Goal: Task Accomplishment & Management: Use online tool/utility

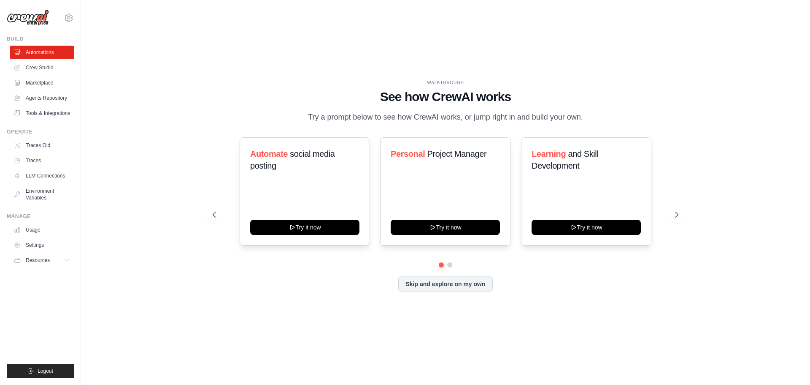
click at [152, 265] on div "WALKTHROUGH See how [PERSON_NAME] works Try a prompt below to see how [PERSON_N…" at bounding box center [446, 192] width 702 height 368
click at [138, 300] on div "WALKTHROUGH See how [PERSON_NAME] works Try a prompt below to see how [PERSON_N…" at bounding box center [446, 192] width 702 height 368
click at [134, 300] on div "WALKTHROUGH See how CrewAI works Try a prompt below to see how CrewAI works, or…" at bounding box center [446, 192] width 702 height 368
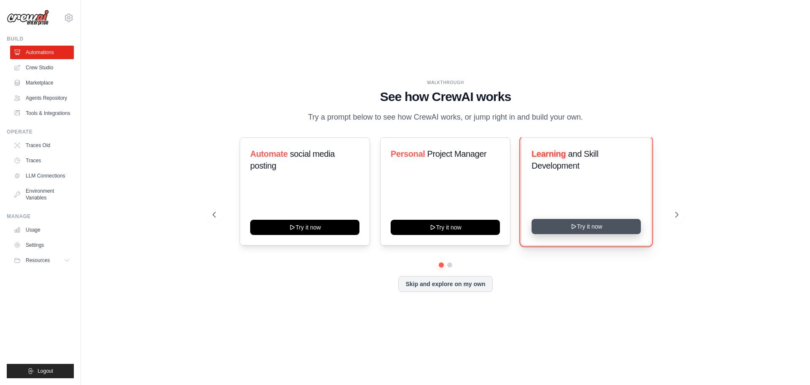
click at [591, 228] on button "Try it now" at bounding box center [586, 226] width 109 height 15
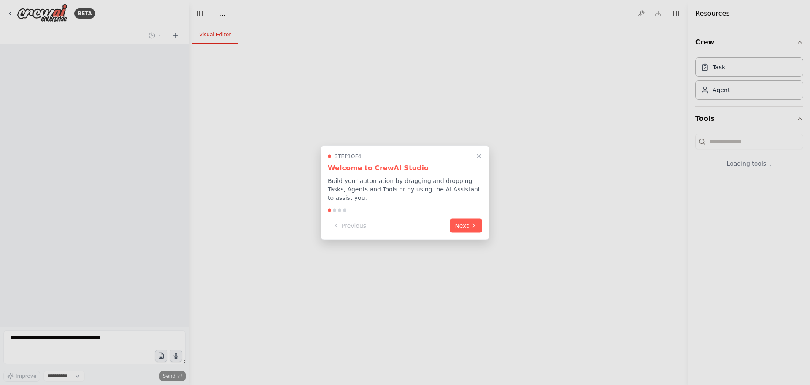
select select "****"
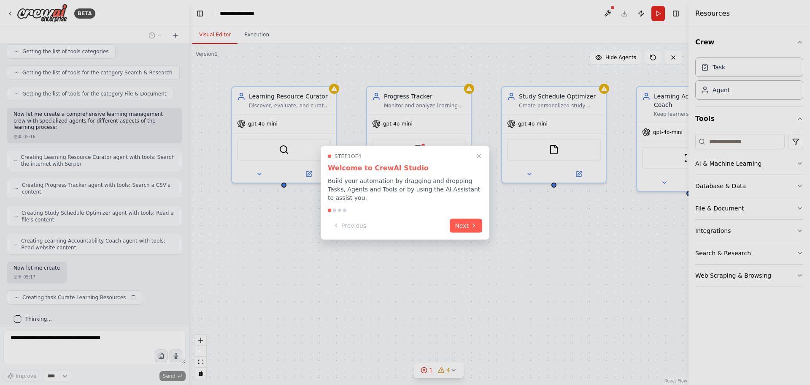
scroll to position [176, 0]
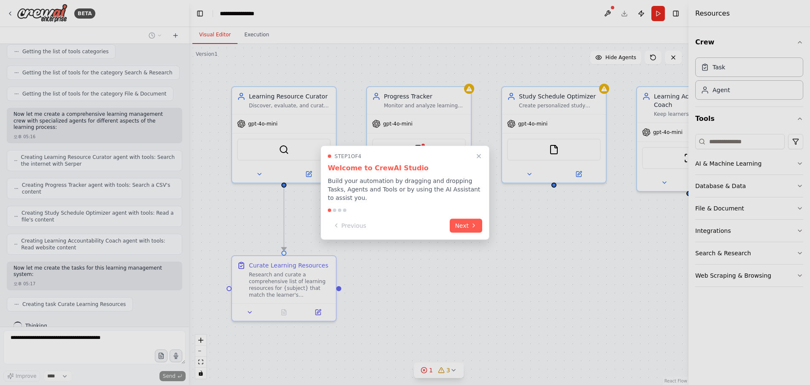
click at [471, 222] on icon at bounding box center [474, 225] width 7 height 7
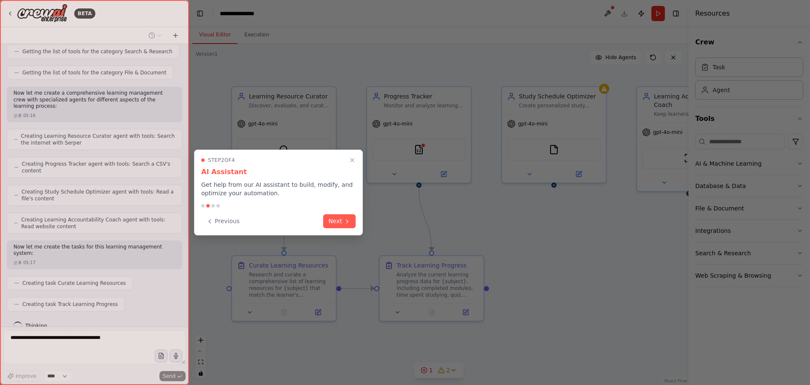
scroll to position [218, 0]
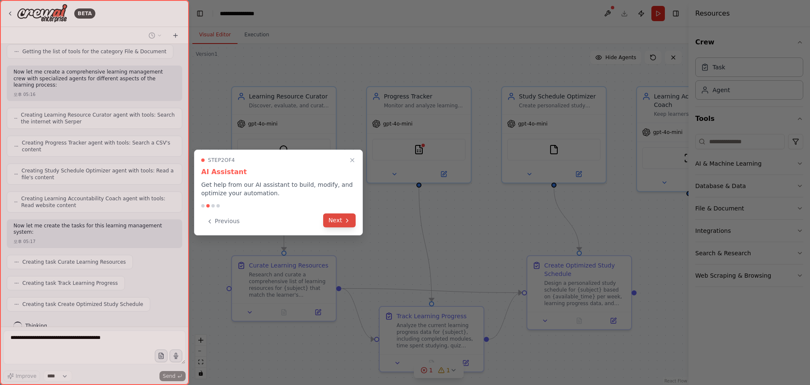
click at [339, 222] on button "Next" at bounding box center [339, 220] width 33 height 14
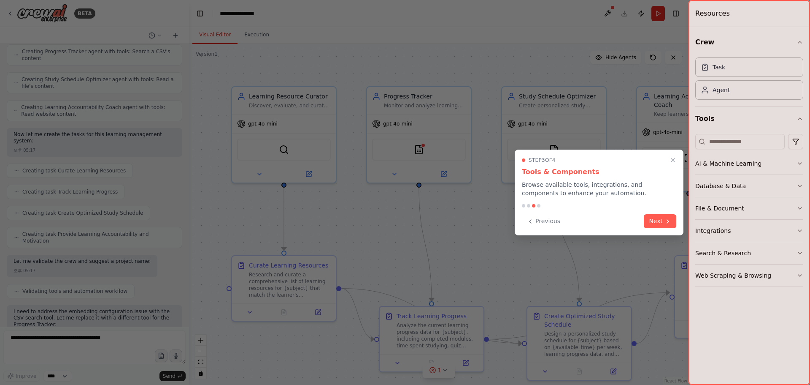
scroll to position [381, 0]
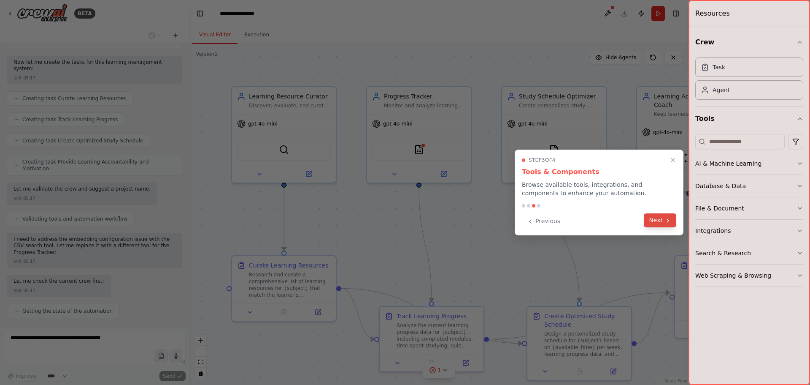
click at [646, 220] on button "Next" at bounding box center [660, 220] width 33 height 14
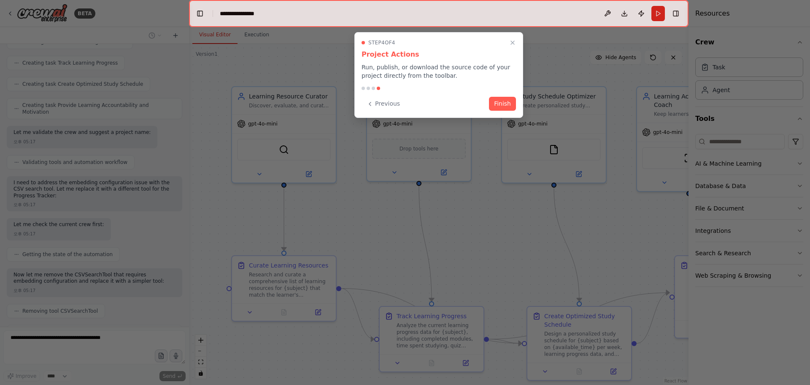
scroll to position [466, 0]
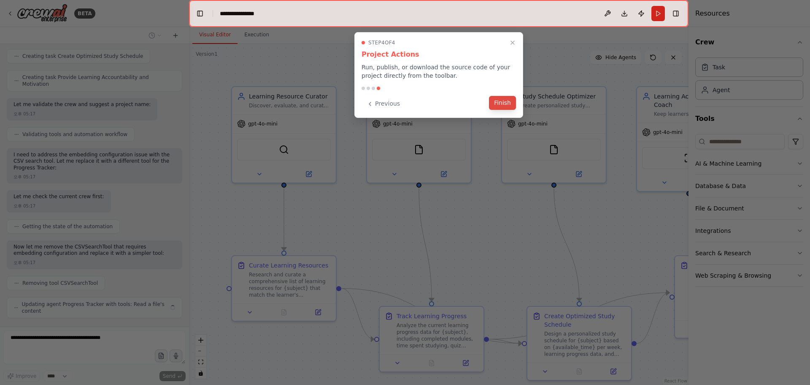
click at [501, 100] on button "Finish" at bounding box center [502, 103] width 27 height 14
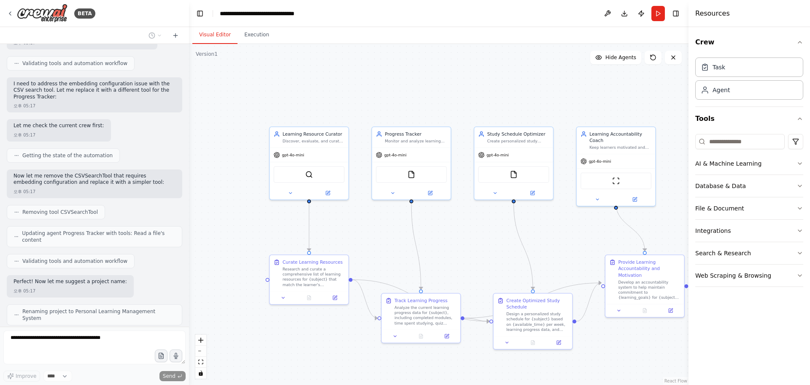
scroll to position [543, 0]
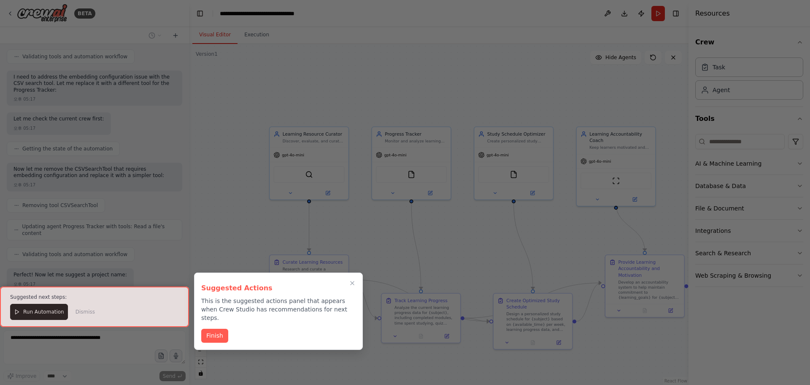
drag, startPoint x: 216, startPoint y: 325, endPoint x: 223, endPoint y: 325, distance: 6.8
click at [216, 328] on button "Finish" at bounding box center [214, 335] width 27 height 14
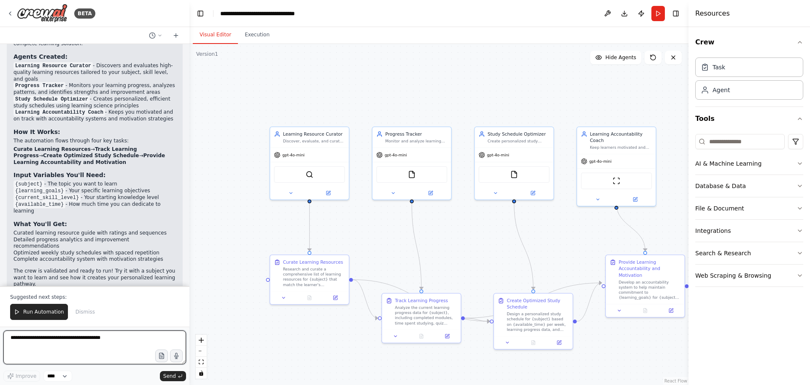
scroll to position [837, 0]
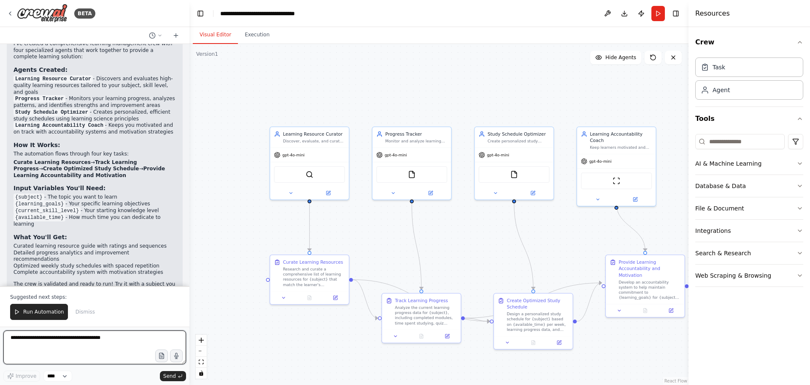
drag, startPoint x: 181, startPoint y: 187, endPoint x: 190, endPoint y: 157, distance: 30.8
click at [190, 157] on div "BETA Build a crew that curates personalized learning resources, tracks your pro…" at bounding box center [405, 192] width 810 height 385
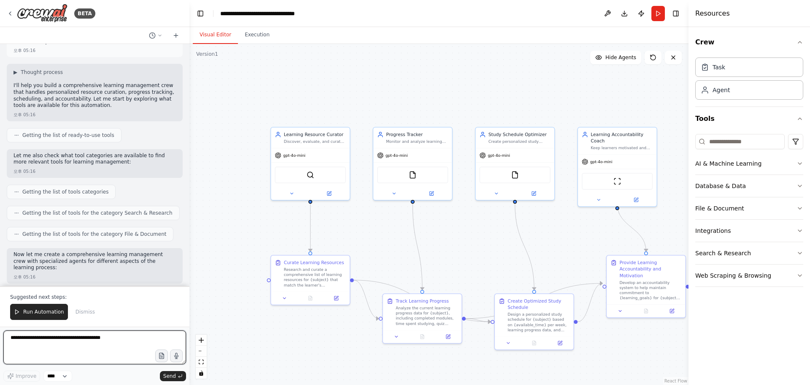
scroll to position [0, 0]
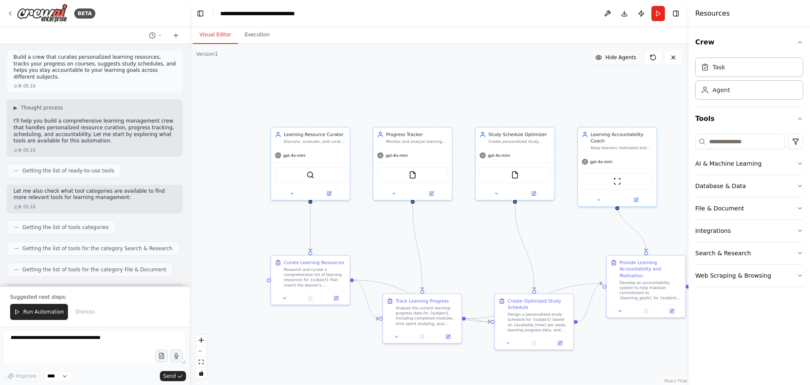
click at [628, 59] on span "Hide Agents" at bounding box center [621, 57] width 31 height 7
click at [628, 59] on span "Show Agents" at bounding box center [620, 57] width 33 height 7
click at [15, 104] on span "▶" at bounding box center [16, 107] width 4 height 7
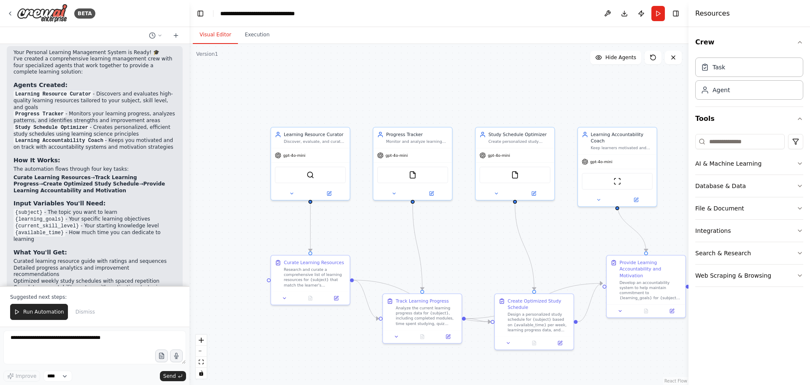
scroll to position [937, 0]
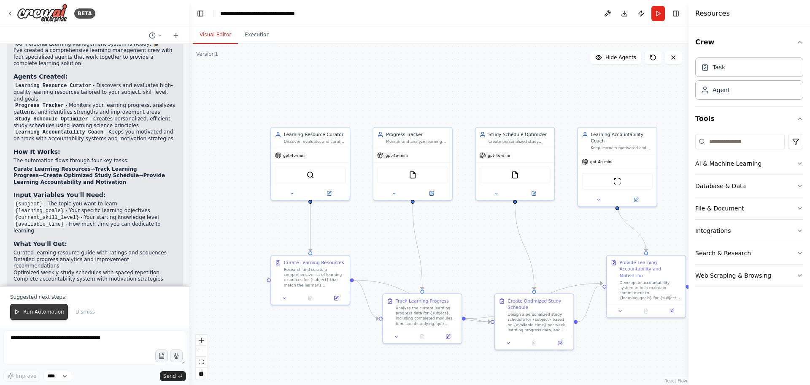
click at [53, 312] on span "Run Automation" at bounding box center [43, 311] width 41 height 7
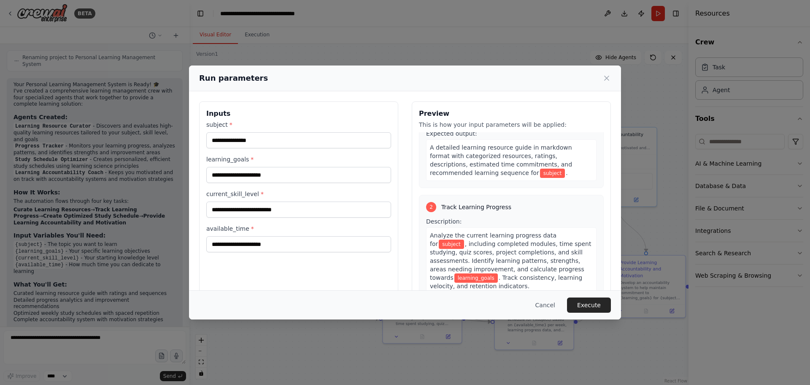
scroll to position [0, 0]
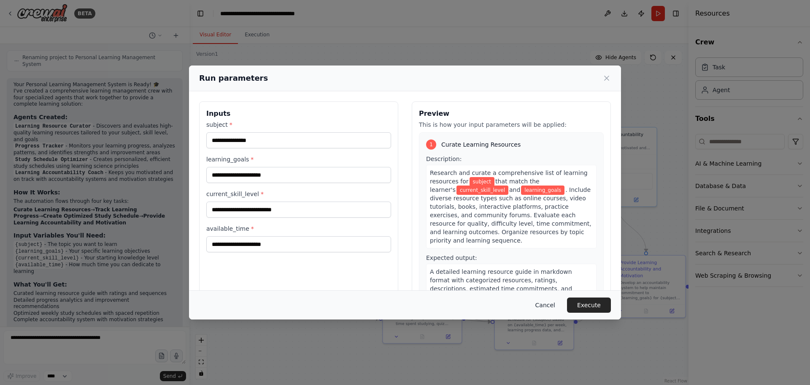
click at [546, 306] on button "Cancel" at bounding box center [545, 304] width 33 height 15
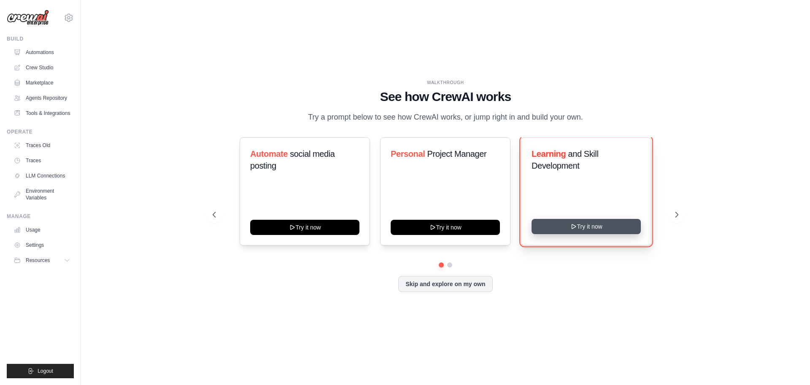
click at [578, 233] on button "Try it now" at bounding box center [586, 226] width 109 height 15
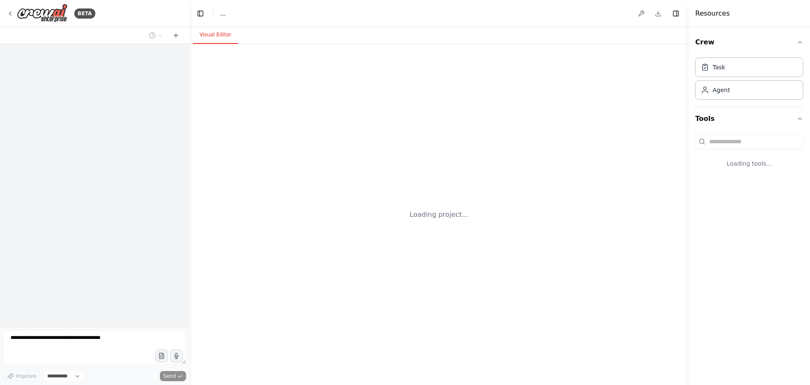
select select "****"
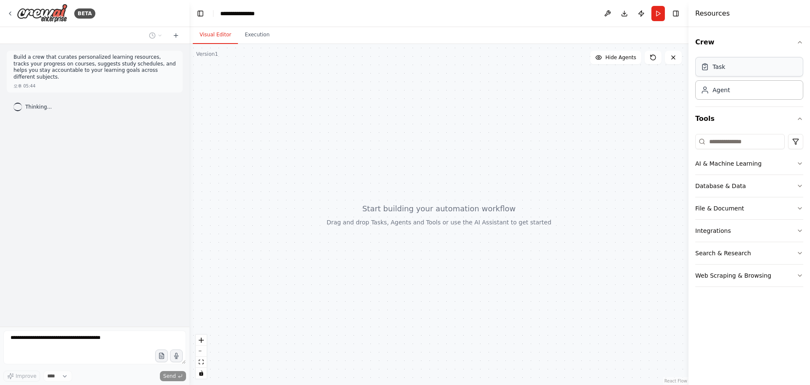
click at [748, 73] on div "Task" at bounding box center [750, 66] width 108 height 19
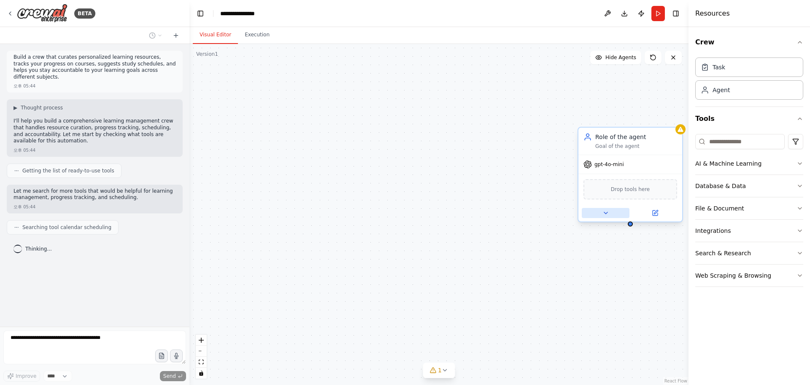
click at [610, 211] on button at bounding box center [606, 213] width 48 height 10
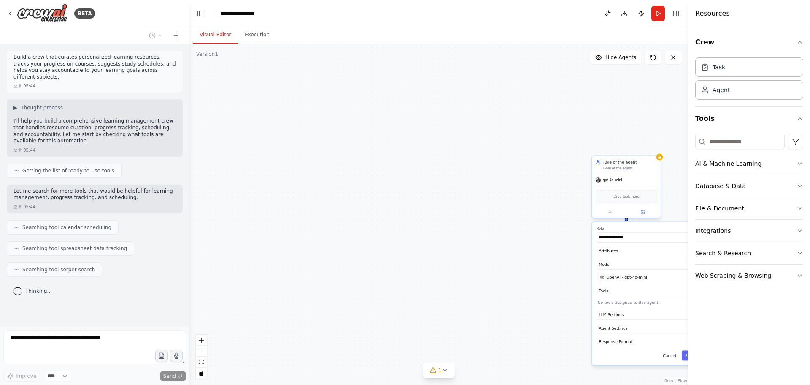
drag, startPoint x: 655, startPoint y: 161, endPoint x: 623, endPoint y: 163, distance: 31.7
click at [623, 163] on div "Role of the agent" at bounding box center [631, 161] width 54 height 5
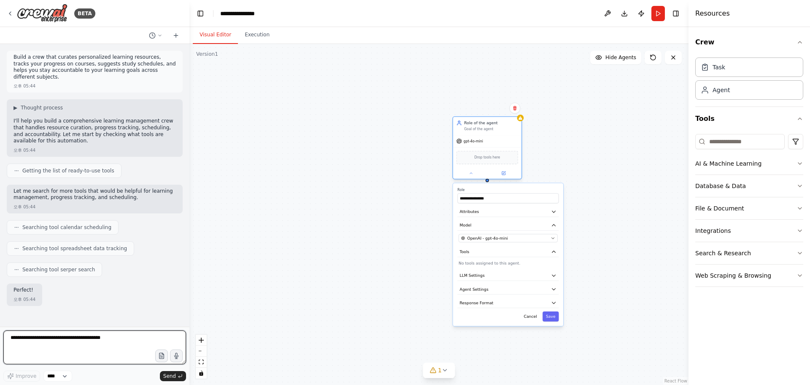
drag, startPoint x: 618, startPoint y: 166, endPoint x: 465, endPoint y: 125, distance: 158.3
click at [465, 127] on div "Goal of the agent" at bounding box center [491, 129] width 54 height 5
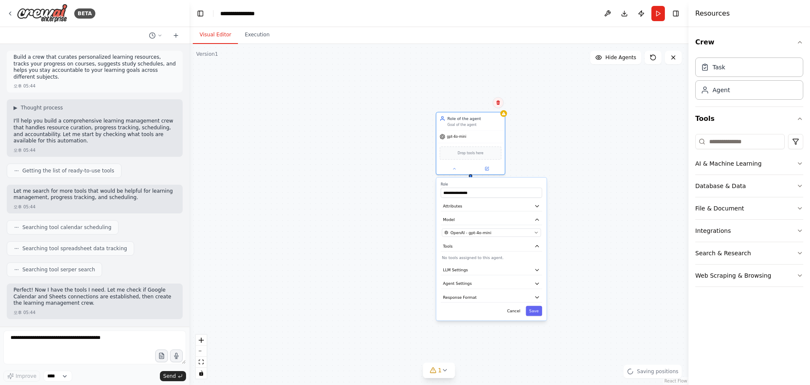
click at [499, 102] on icon at bounding box center [498, 102] width 3 height 5
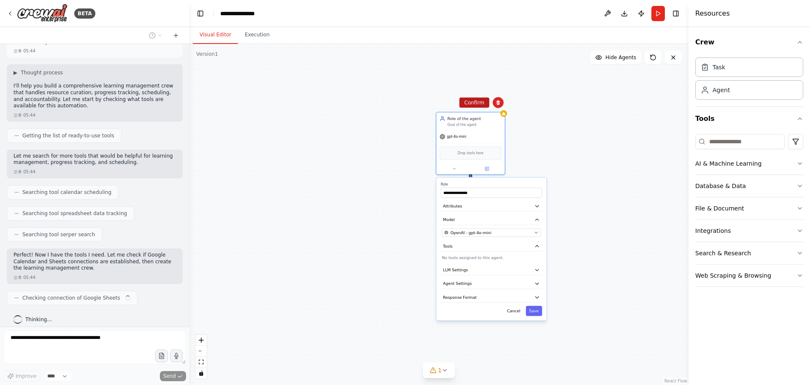
click at [478, 103] on button "Confirm" at bounding box center [475, 103] width 30 height 10
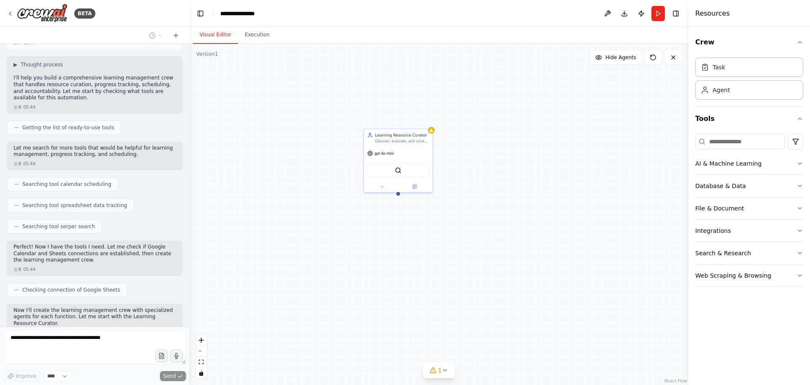
scroll to position [105, 0]
